Goal: Register for event/course

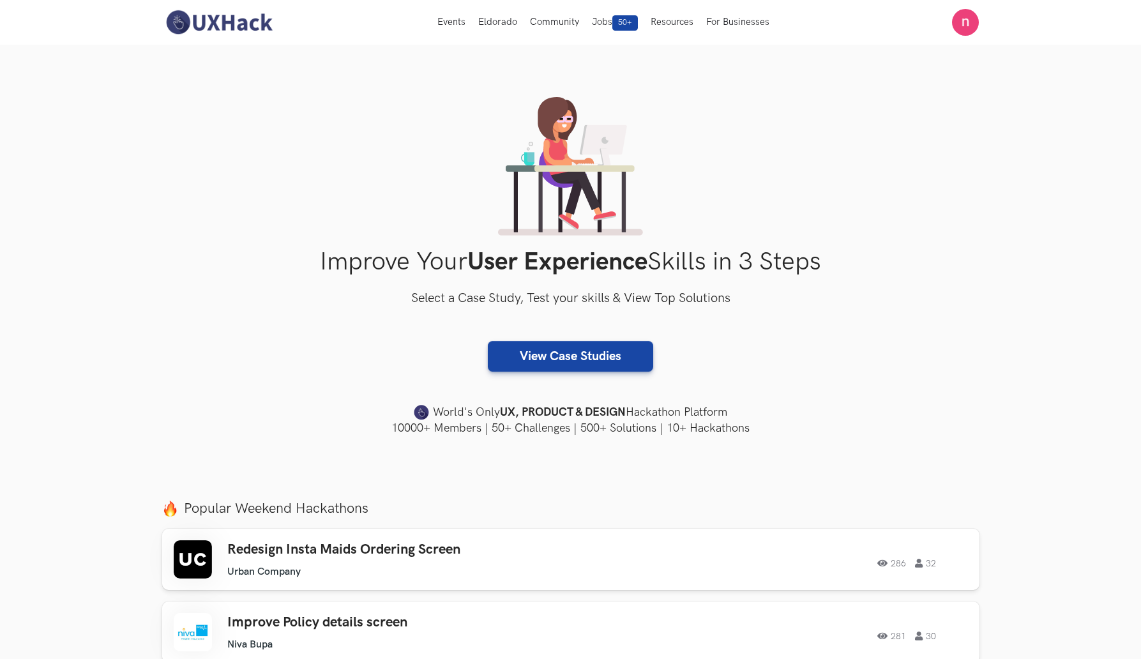
click at [236, 13] on img at bounding box center [219, 22] width 114 height 27
click at [460, 23] on button "Events Live" at bounding box center [451, 22] width 41 height 45
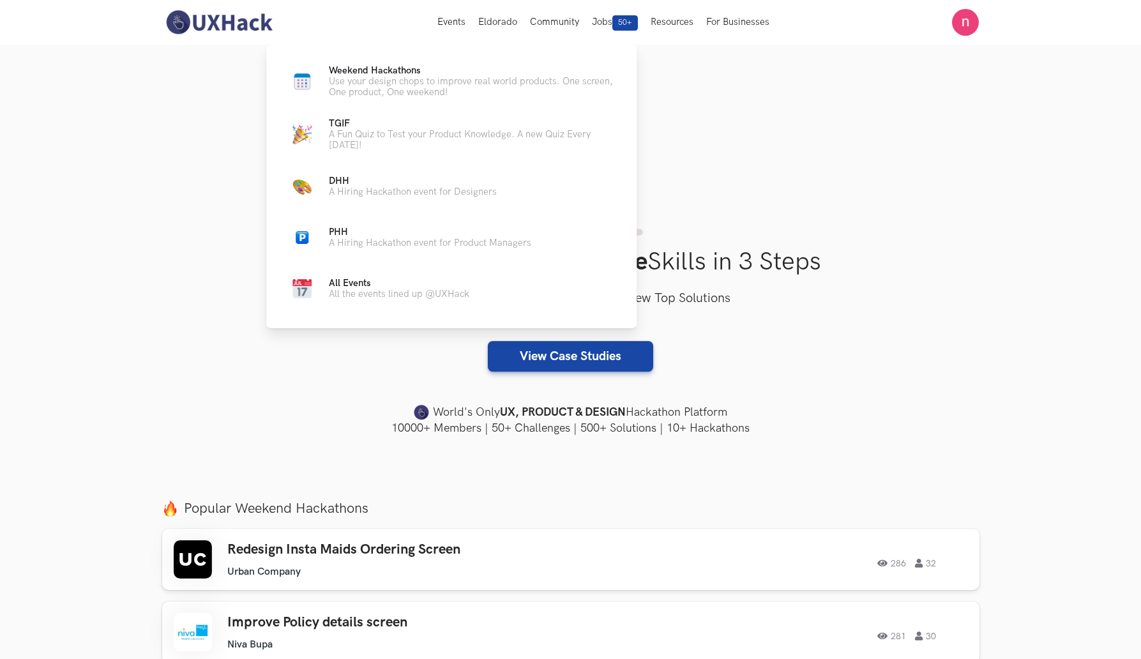
click at [431, 63] on div "Weekend Hackathons Live Use your design chops to improve real world products. O…" at bounding box center [451, 185] width 370 height 280
click at [415, 80] on p "Use your design chops to improve real world products. One screen, One product, …" at bounding box center [472, 87] width 287 height 22
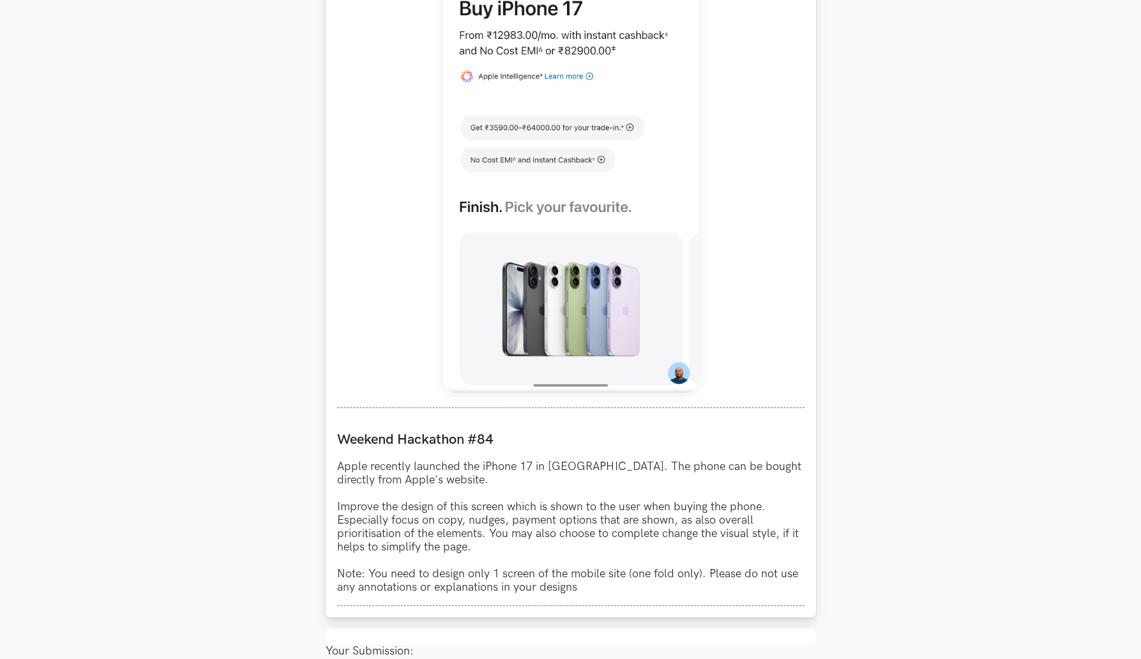
scroll to position [875, 0]
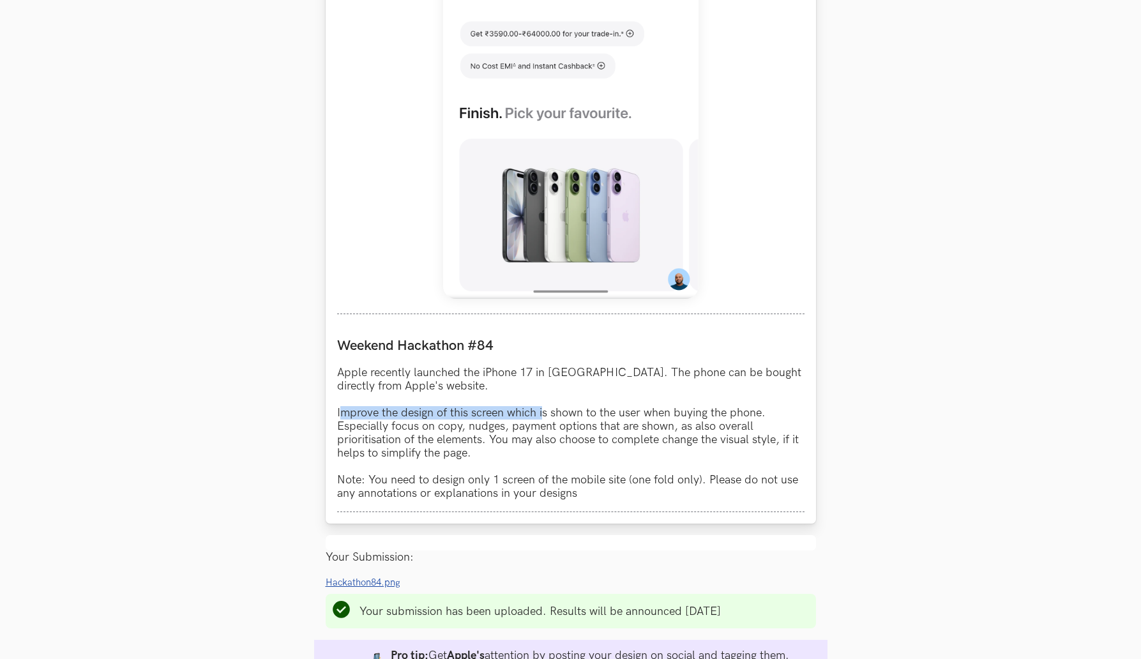
drag, startPoint x: 339, startPoint y: 419, endPoint x: 542, endPoint y: 419, distance: 202.5
click at [542, 419] on p "Apple recently launched the iPhone 17 in India. The phone can be bought directl…" at bounding box center [571, 433] width 468 height 134
click at [586, 415] on p "Apple recently launched the iPhone 17 in India. The phone can be bought directl…" at bounding box center [571, 433] width 468 height 134
drag, startPoint x: 439, startPoint y: 429, endPoint x: 613, endPoint y: 430, distance: 174.4
click at [613, 430] on p "Apple recently launched the iPhone 17 in India. The phone can be bought directl…" at bounding box center [571, 433] width 468 height 134
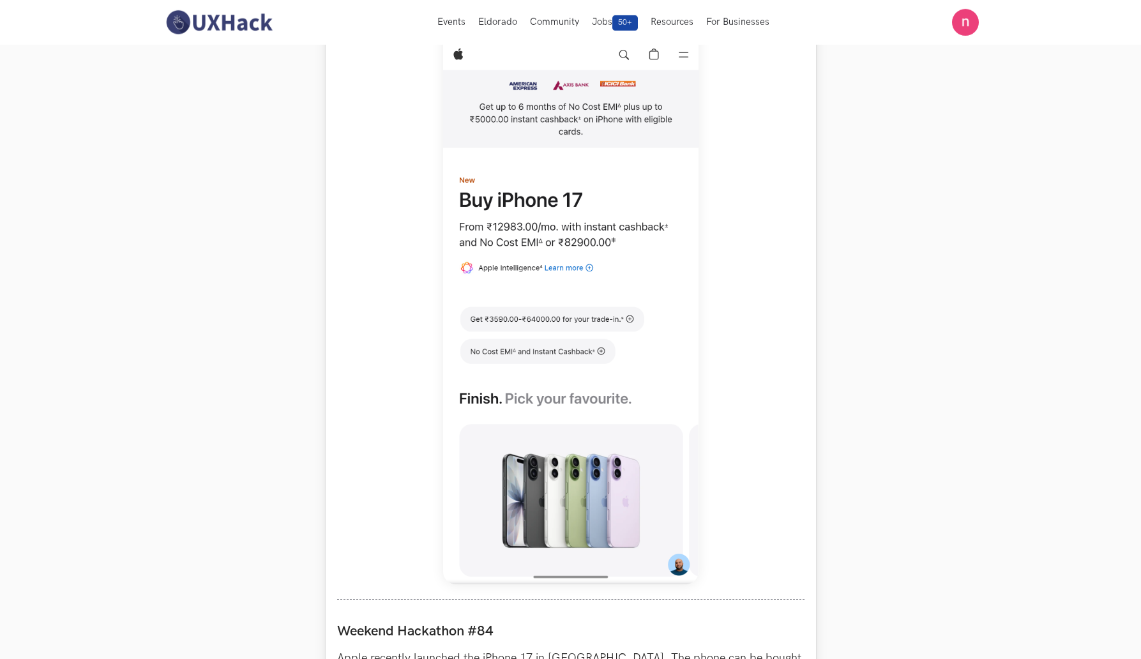
scroll to position [743, 0]
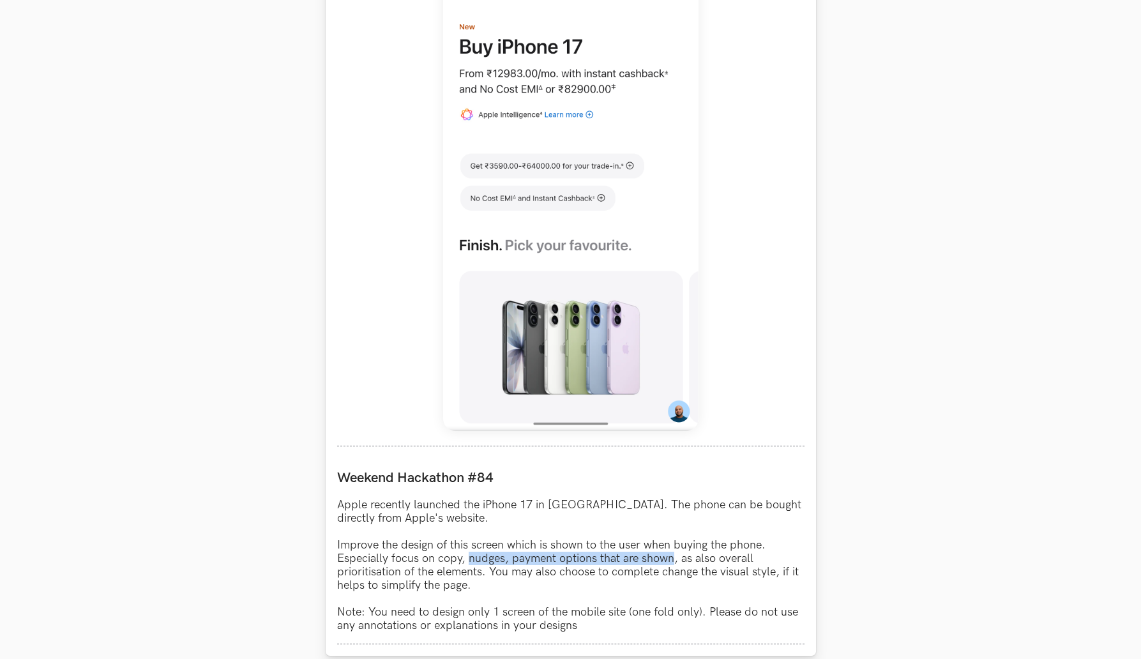
drag, startPoint x: 671, startPoint y: 561, endPoint x: 467, endPoint y: 556, distance: 204.5
click at [468, 556] on p "Apple recently launched the iPhone 17 in India. The phone can be bought directl…" at bounding box center [571, 565] width 468 height 134
click at [458, 561] on p "Apple recently launched the iPhone 17 in India. The phone can be bought directl…" at bounding box center [571, 565] width 468 height 134
